Goal: Communication & Community: Answer question/provide support

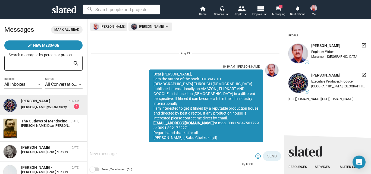
scroll to position [33, 0]
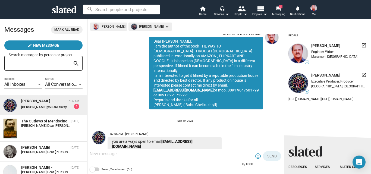
click at [174, 139] on link "[EMAIL_ADDRESS][DOMAIN_NAME]" at bounding box center [152, 143] width 81 height 9
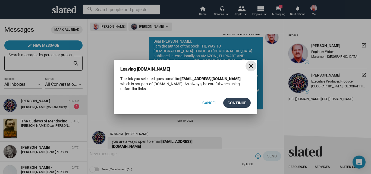
click at [241, 100] on span "Continue" at bounding box center [237, 103] width 19 height 10
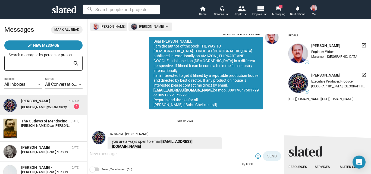
click at [51, 107] on span "you are always open to email, [EMAIL_ADDRESS][DOMAIN_NAME]" at bounding box center [94, 107] width 95 height 4
click at [56, 106] on span "you are always open to email, [EMAIL_ADDRESS][DOMAIN_NAME]" at bounding box center [94, 107] width 95 height 4
click at [74, 107] on div "1" at bounding box center [76, 106] width 5 height 5
click at [108, 152] on textarea at bounding box center [172, 153] width 164 height 5
paste textarea "Dear [PERSON_NAME], I am the author of the book THE WAY TO [DEMOGRAPHIC_DATA] T…"
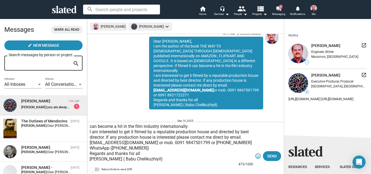
scroll to position [27, 0]
type textarea "Dear [PERSON_NAME], I am the author of the book THE WAY TO [DEMOGRAPHIC_DATA] T…"
click at [275, 154] on span "Send" at bounding box center [273, 156] width 10 height 10
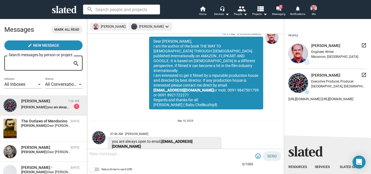
scroll to position [111, 0]
